Goal: Use online tool/utility: Utilize a website feature to perform a specific function

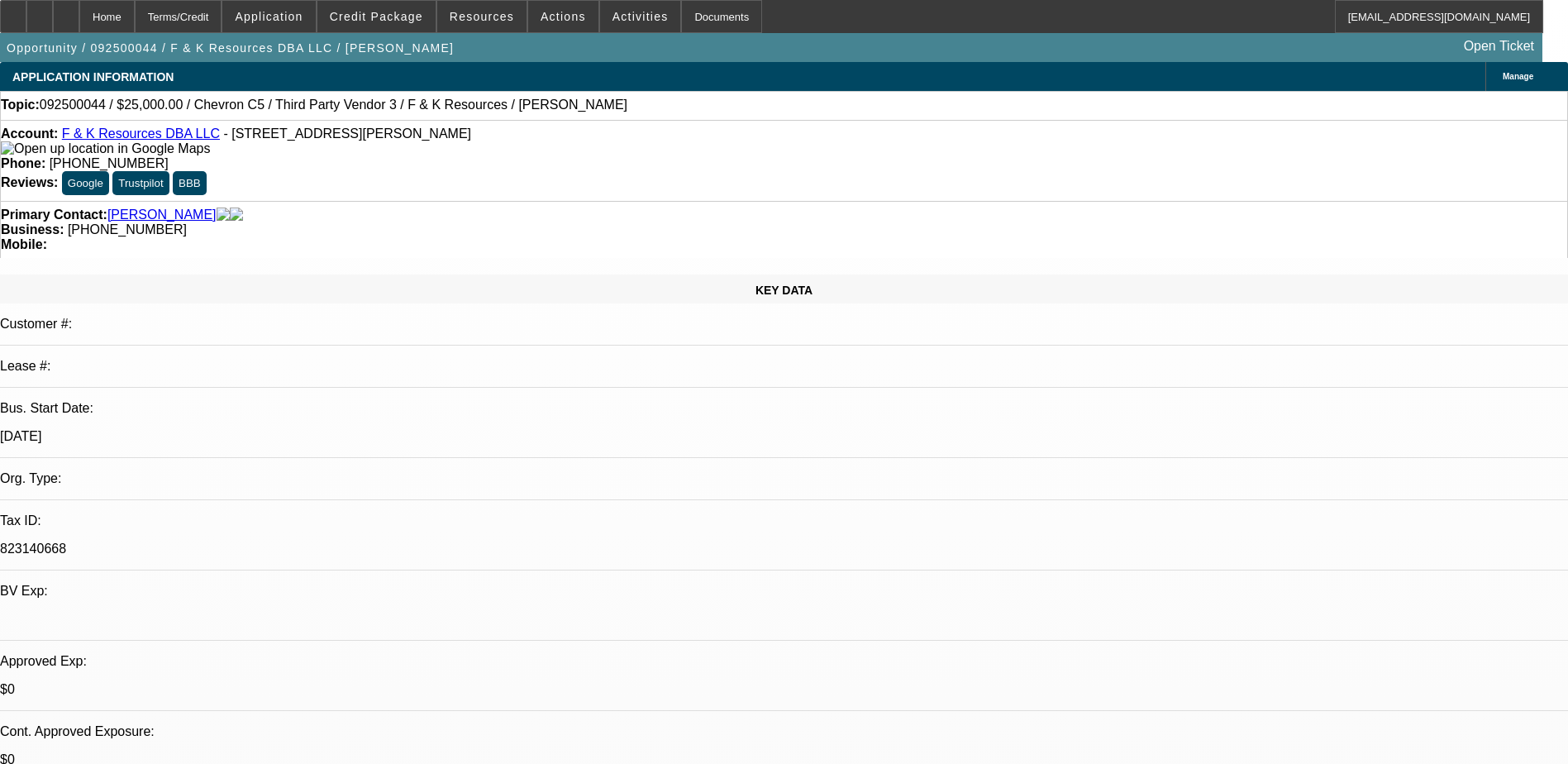
select select "0"
select select "2"
select select "0.1"
select select "4"
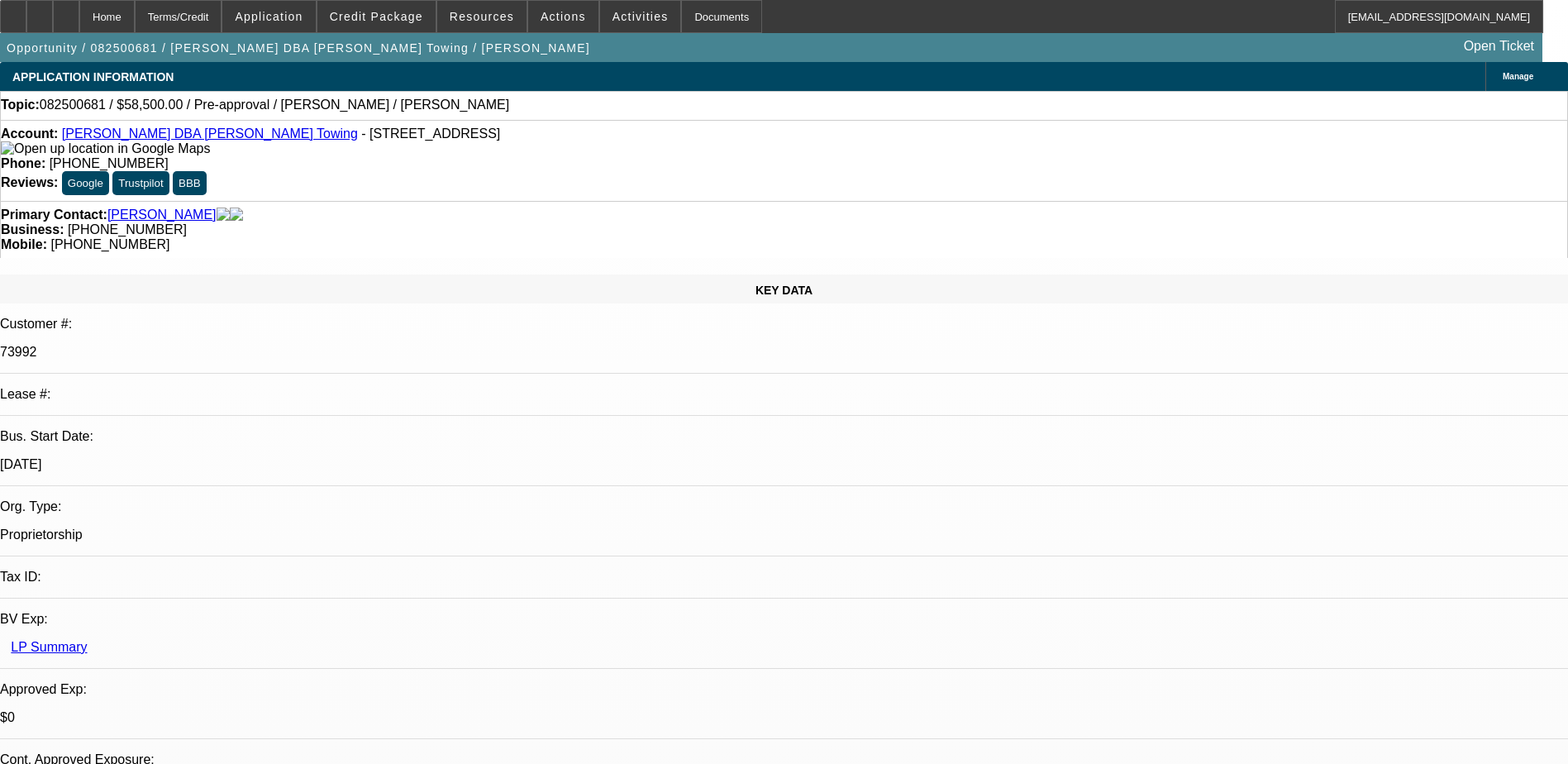
select select "0.1"
select select "2"
select select "0.1"
select select "4"
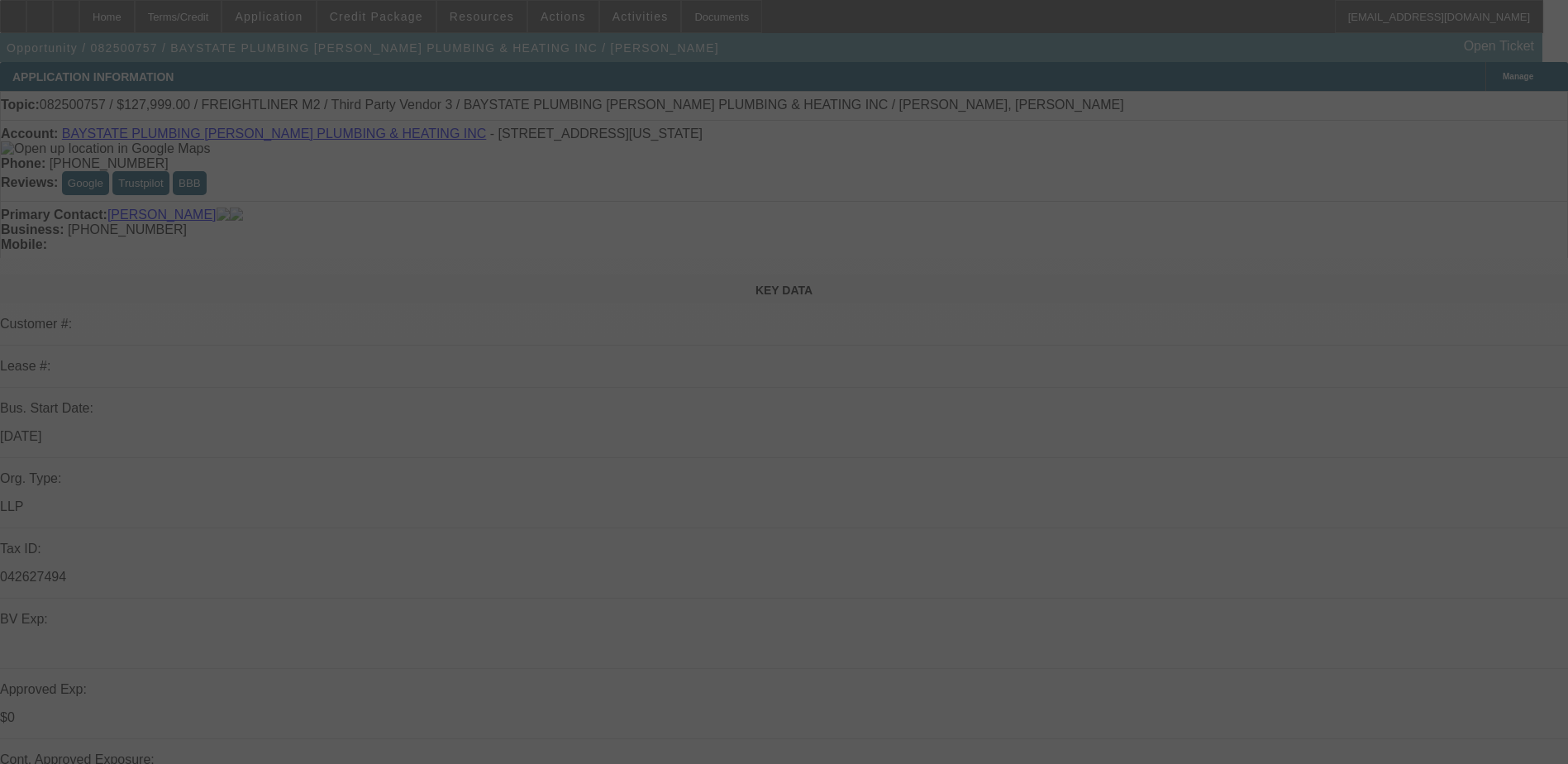
select select "0"
select select "2"
select select "0.1"
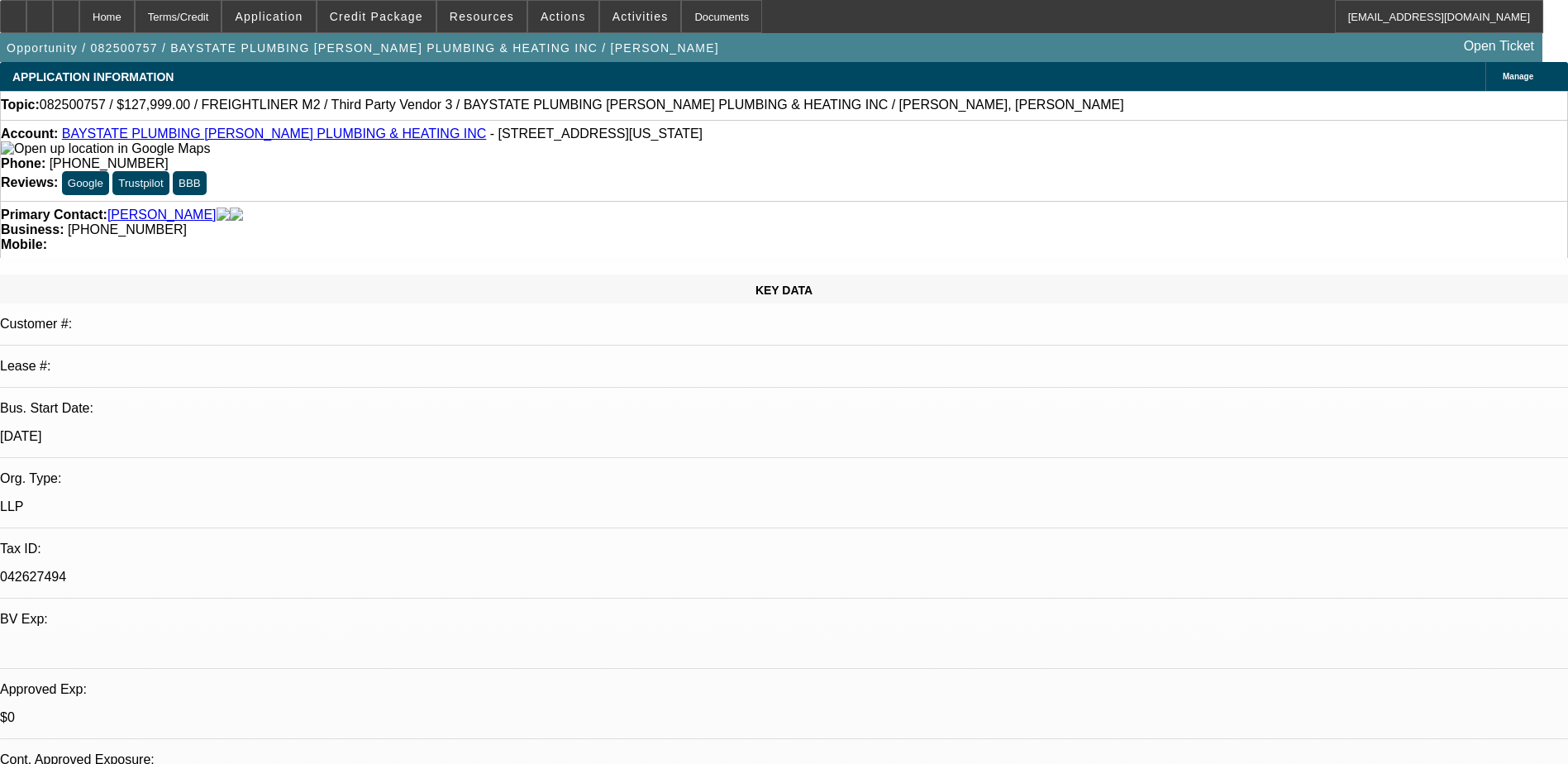
select select "1"
select select "2"
select select "4"
